Goal: Task Accomplishment & Management: Manage account settings

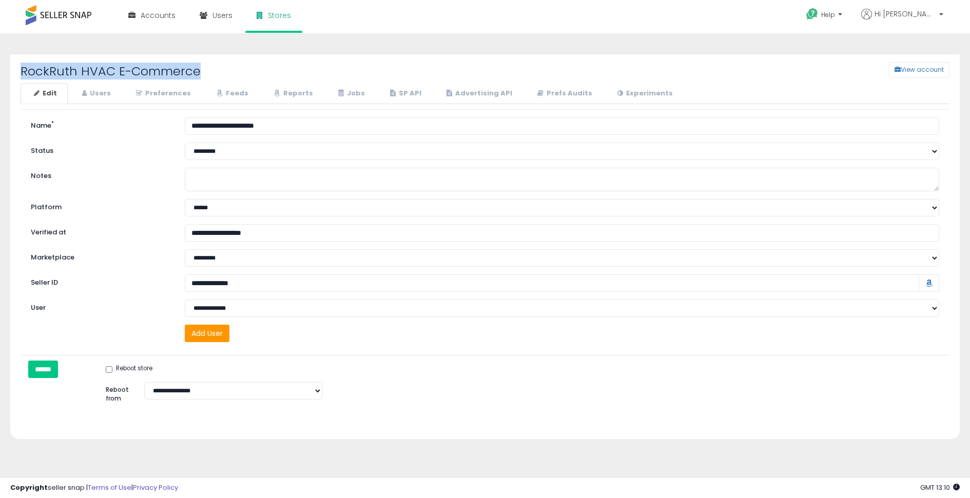
drag, startPoint x: 22, startPoint y: 71, endPoint x: 202, endPoint y: 73, distance: 180.2
click at [202, 73] on h2 "RockRuth HVAC E-Commerce" at bounding box center [210, 71] width 394 height 13
copy h2 "RockRuth HVAC E-Commerce"
click at [237, 281] on input "Seller ID" at bounding box center [552, 283] width 735 height 17
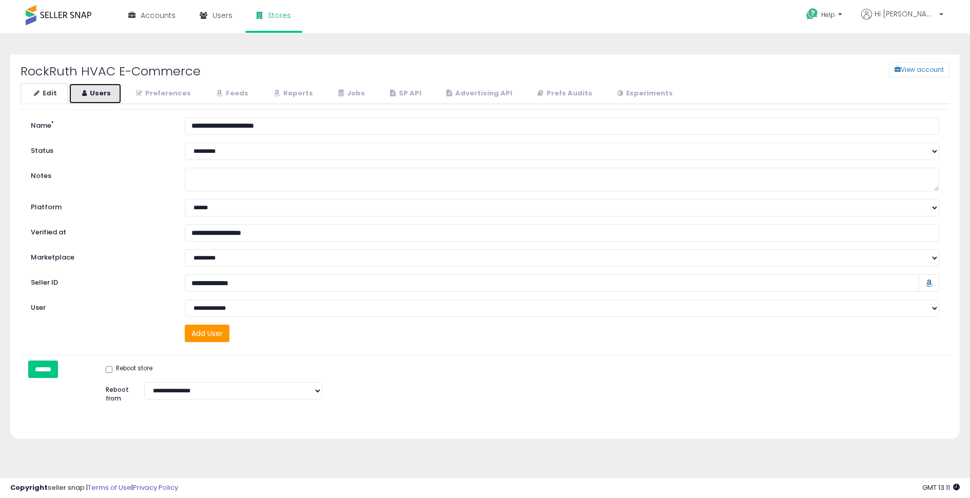
click at [106, 94] on link "Users" at bounding box center [95, 93] width 53 height 21
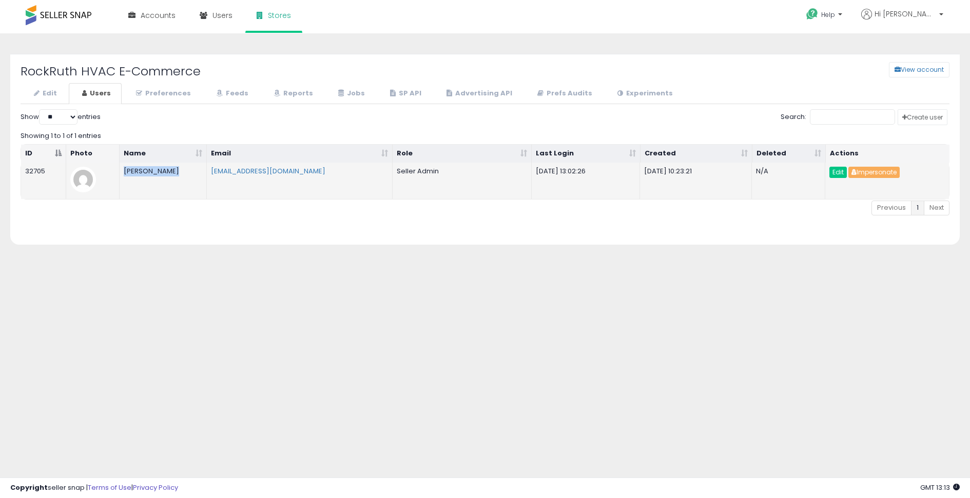
drag, startPoint x: 183, startPoint y: 171, endPoint x: 119, endPoint y: 172, distance: 64.2
click at [120, 172] on td "[PERSON_NAME]" at bounding box center [163, 181] width 87 height 36
copy td "[PERSON_NAME]"
click at [355, 182] on td "[EMAIL_ADDRESS][DOMAIN_NAME]" at bounding box center [300, 181] width 186 height 36
drag, startPoint x: 363, startPoint y: 171, endPoint x: 199, endPoint y: 172, distance: 163.8
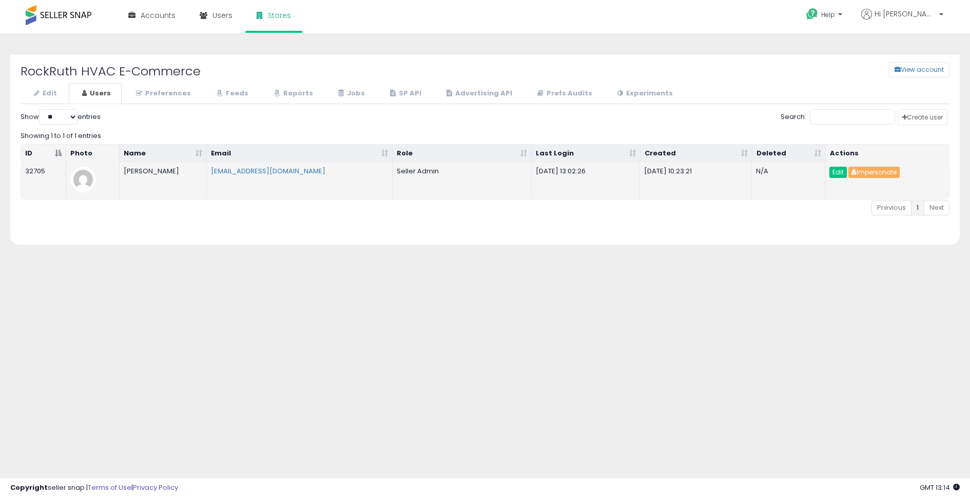
click at [199, 172] on tr "32705 [PERSON_NAME] [EMAIL_ADDRESS][DOMAIN_NAME] Seller Admin [DATE] 13:02:26 […" at bounding box center [485, 181] width 928 height 36
copy tr "[EMAIL_ADDRESS][DOMAIN_NAME]"
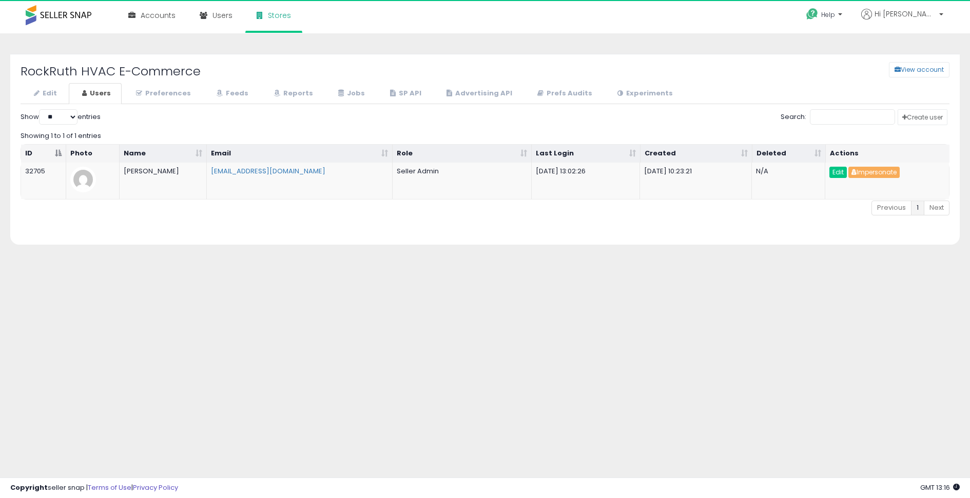
click at [233, 217] on div "Create user Show ** ** ** *** entries Search: Showing 1 to 1 of 1 entries ID Ph…" at bounding box center [485, 171] width 929 height 125
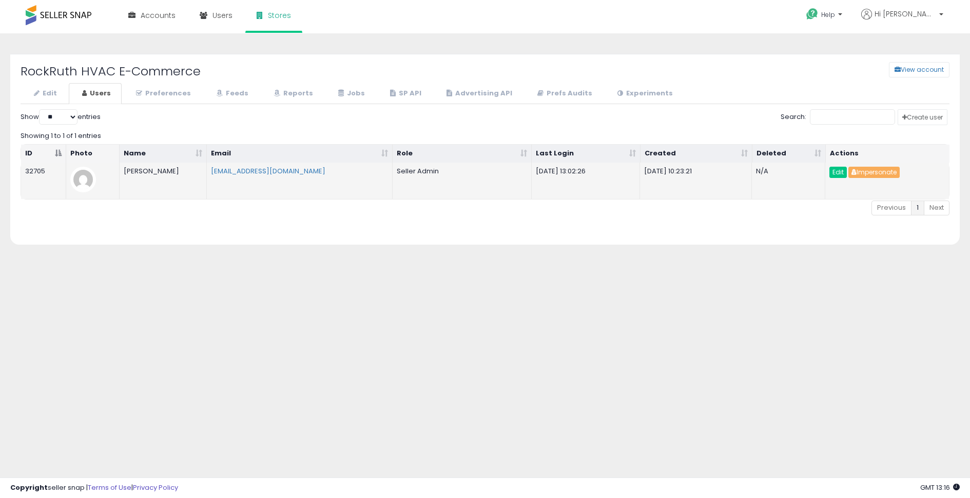
drag, startPoint x: 180, startPoint y: 182, endPoint x: 181, endPoint y: 174, distance: 8.3
click at [180, 180] on td "[PERSON_NAME]" at bounding box center [163, 181] width 87 height 36
drag, startPoint x: 181, startPoint y: 173, endPoint x: 122, endPoint y: 172, distance: 59.0
click at [122, 172] on td "[PERSON_NAME]" at bounding box center [163, 181] width 87 height 36
copy td "[PERSON_NAME]"
